Goal: Task Accomplishment & Management: Manage account settings

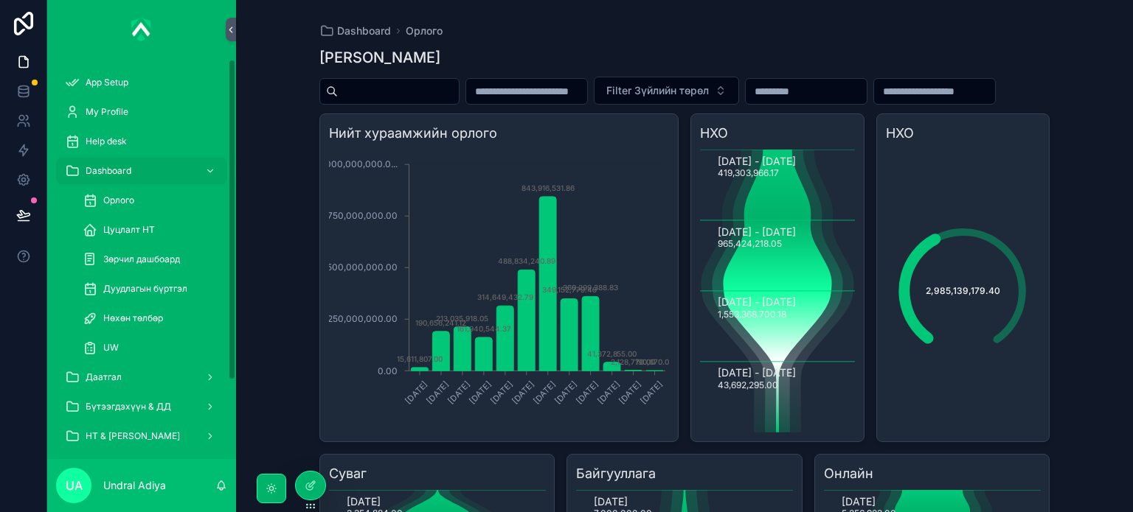
click at [120, 191] on div "Орлого" at bounding box center [151, 201] width 136 height 24
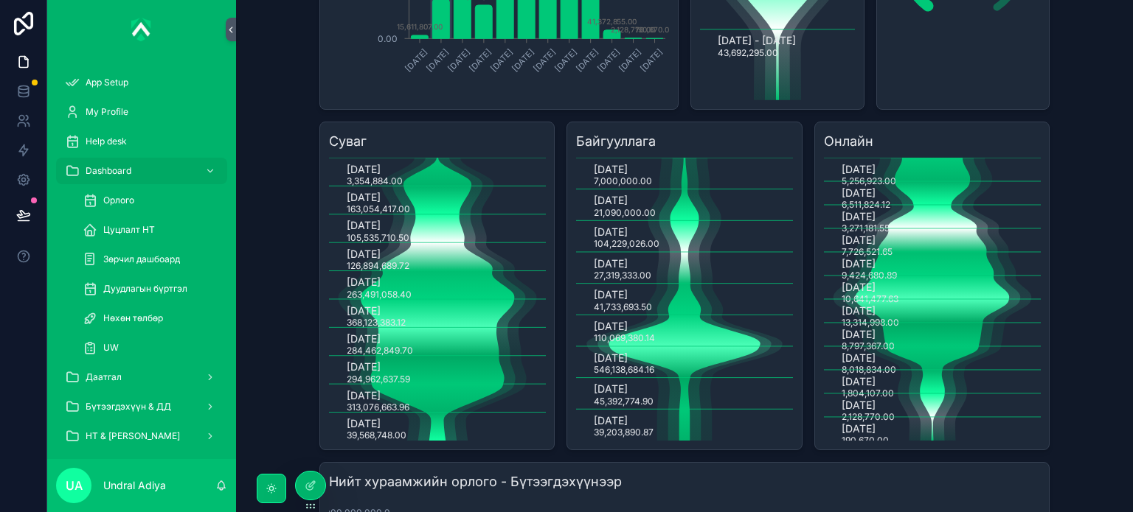
scroll to position [369, 0]
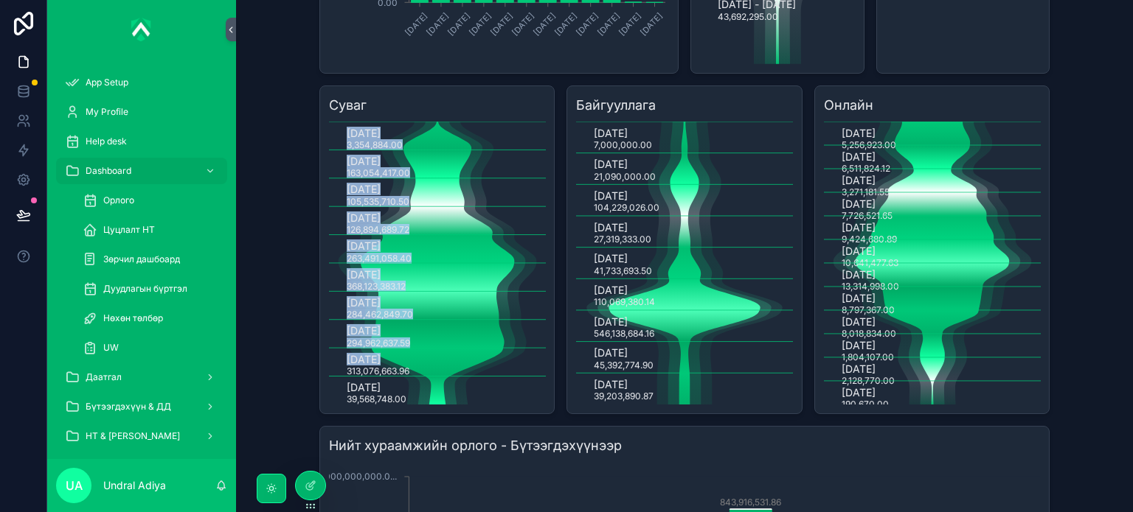
drag, startPoint x: 344, startPoint y: 400, endPoint x: 421, endPoint y: 397, distance: 76.7
click at [421, 397] on icon "January, 2025 3,354,884.00 February, 2025 163,054,417.00 March, 2025 105,535,71…" at bounding box center [437, 263] width 217 height 283
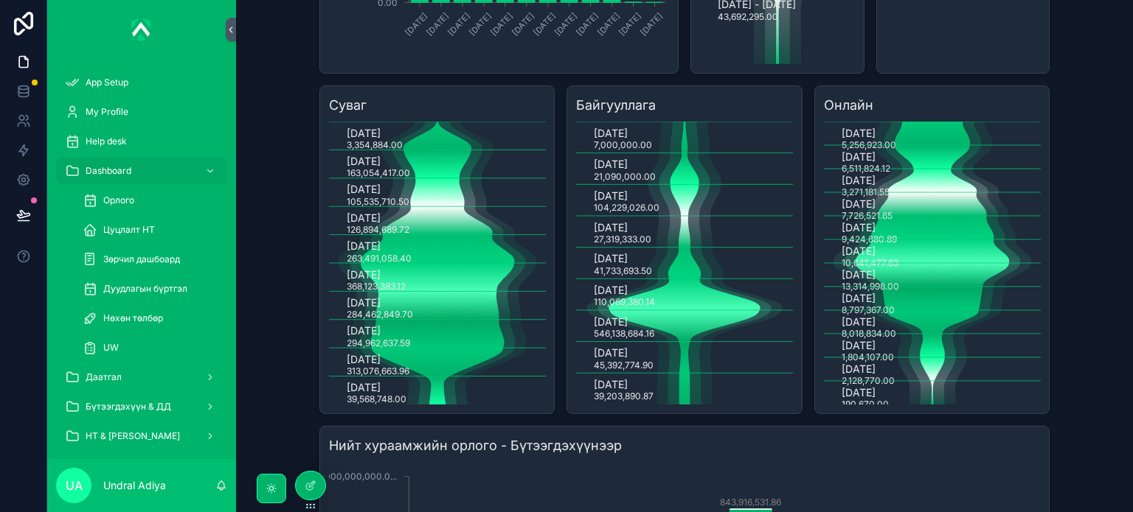
click at [422, 397] on icon "scrollable content" at bounding box center [437, 263] width 198 height 283
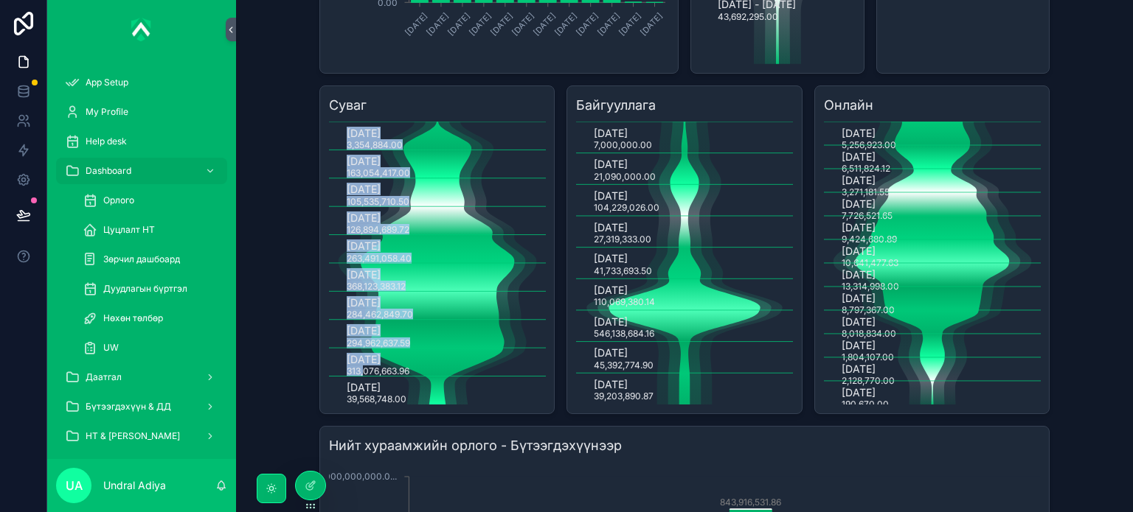
drag, startPoint x: 407, startPoint y: 403, endPoint x: 358, endPoint y: 401, distance: 48.7
click at [358, 401] on icon "January, 2025 3,354,884.00 February, 2025 163,054,417.00 March, 2025 105,535,71…" at bounding box center [437, 263] width 217 height 283
click at [358, 377] on text "313,076,663.96" at bounding box center [378, 371] width 63 height 11
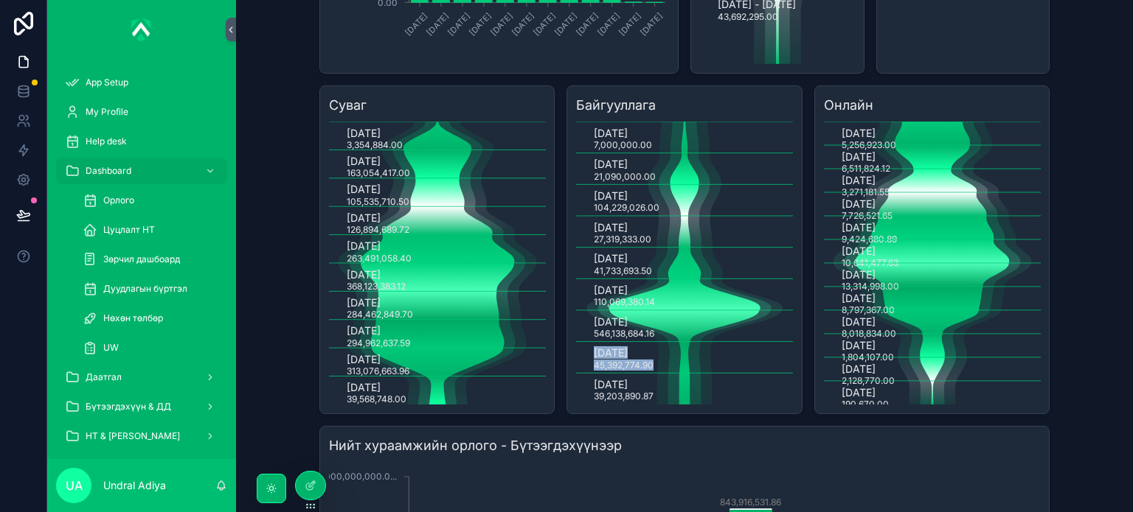
drag, startPoint x: 584, startPoint y: 379, endPoint x: 647, endPoint y: 403, distance: 67.9
click at [647, 403] on icon "January, 2025 7,000,000.00 February, 2025 21,090,000.00 March, 2025 104,229,026…" at bounding box center [684, 263] width 217 height 283
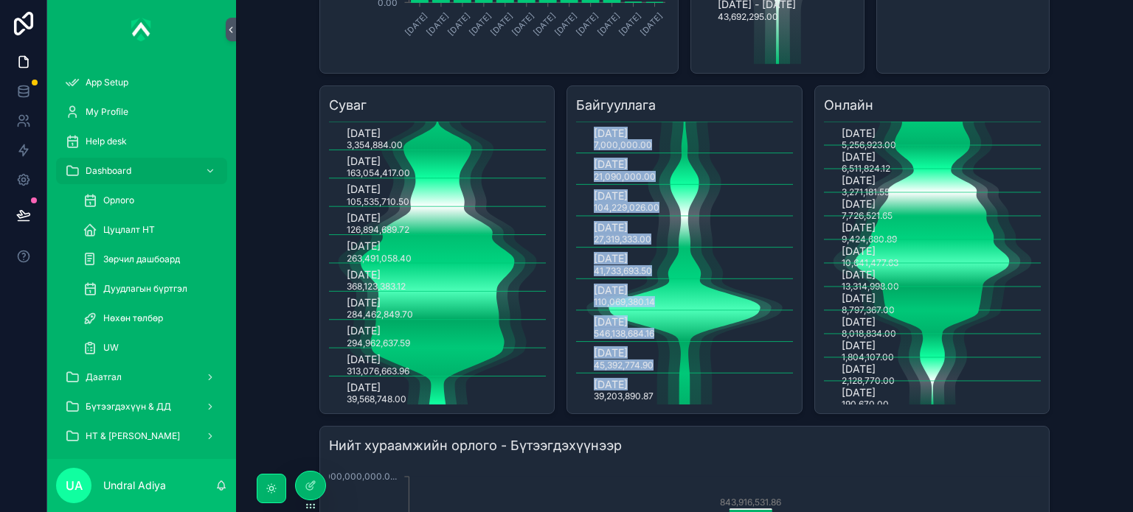
drag, startPoint x: 592, startPoint y: 429, endPoint x: 656, endPoint y: 429, distance: 64.1
click at [656, 405] on icon "January, 2025 7,000,000.00 February, 2025 21,090,000.00 March, 2025 104,229,026…" at bounding box center [684, 263] width 217 height 283
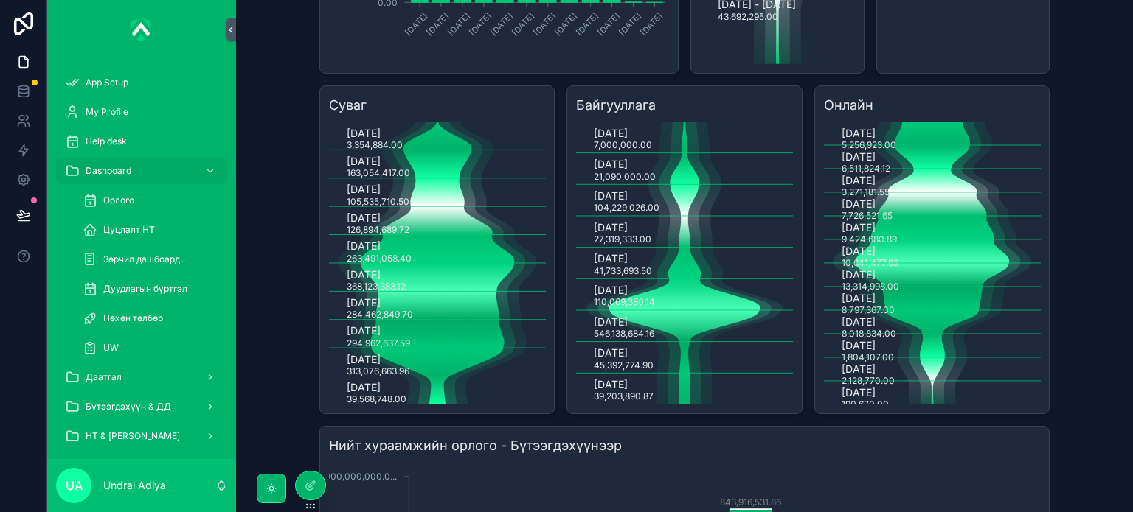
click at [656, 405] on icon "scrollable content" at bounding box center [683, 263] width 195 height 283
click at [627, 391] on text "[DATE]" at bounding box center [611, 384] width 34 height 13
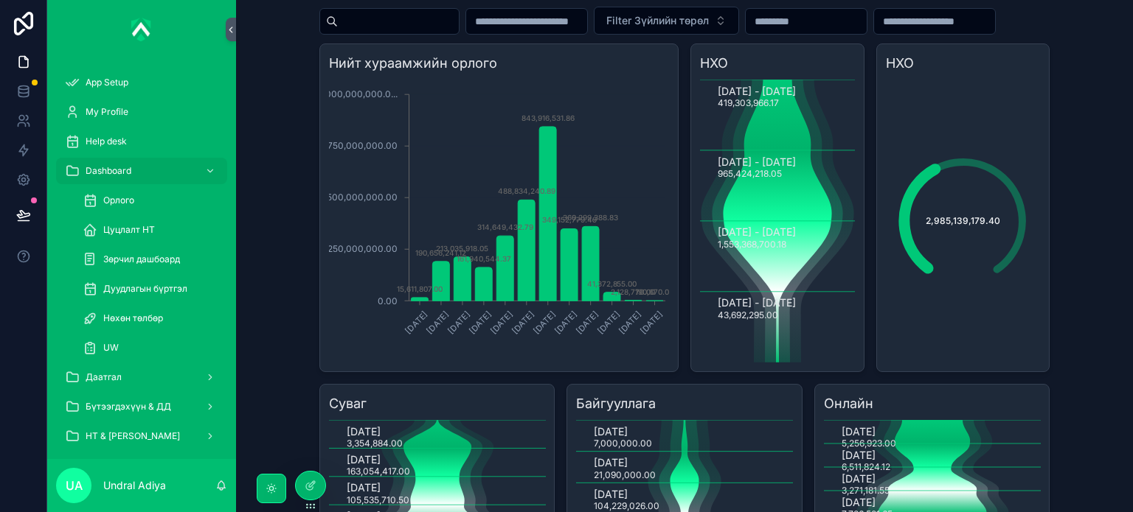
scroll to position [74, 0]
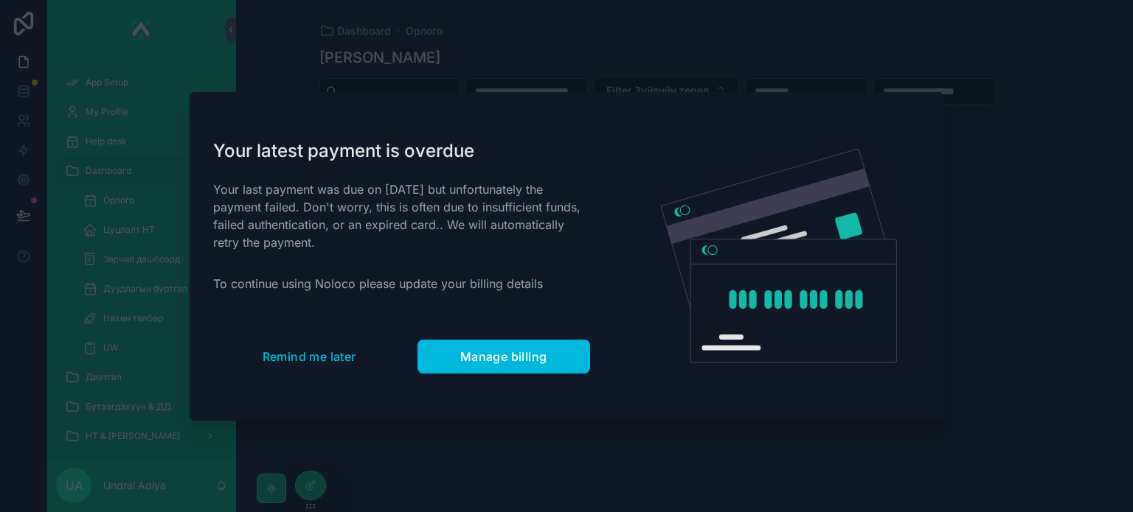
click at [491, 358] on span "Manage billing" at bounding box center [503, 356] width 87 height 15
